Goal: Find specific page/section: Find specific page/section

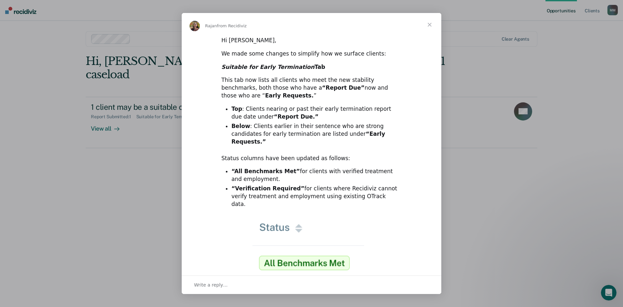
click at [431, 24] on span "Close" at bounding box center [429, 24] width 23 height 23
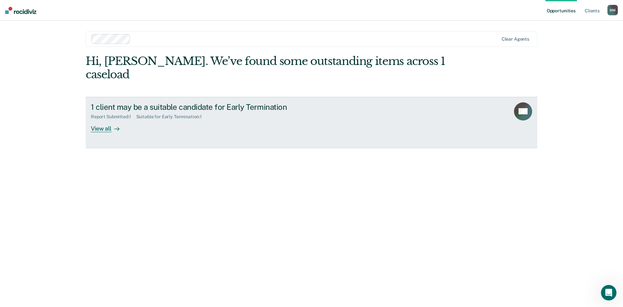
click at [120, 119] on div "View all" at bounding box center [109, 125] width 36 height 13
